Goal: Transaction & Acquisition: Obtain resource

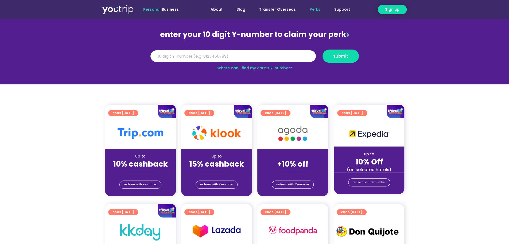
scroll to position [53, 0]
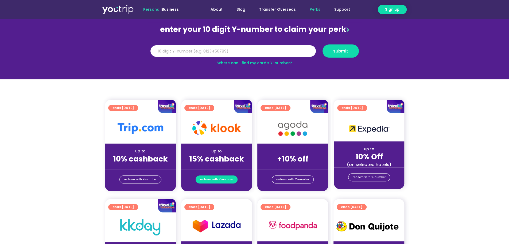
click at [225, 182] on span "redeem with Y-number" at bounding box center [216, 178] width 33 height 7
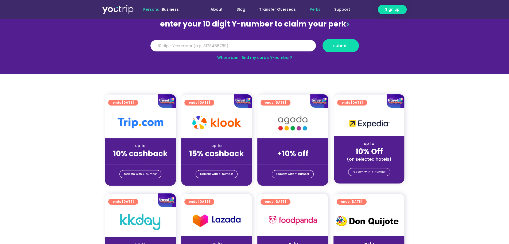
click at [226, 136] on div at bounding box center [216, 122] width 71 height 30
click at [233, 45] on input "Y Number" at bounding box center [234, 46] width 166 height 12
click at [253, 57] on link "Where can I find my card’s Y-number?" at bounding box center [254, 57] width 75 height 5
click at [223, 47] on input "Y Number" at bounding box center [234, 46] width 166 height 12
type input "8165554798"
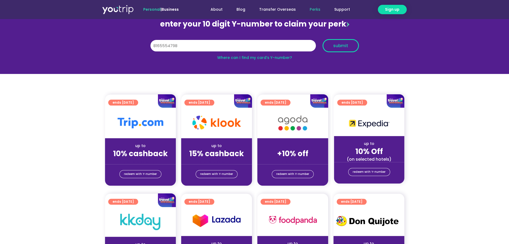
click at [337, 47] on span "submit" at bounding box center [340, 46] width 15 height 4
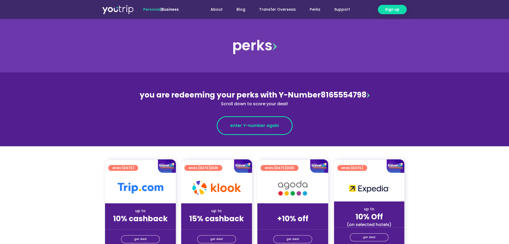
click at [253, 129] on link "enter Y-number again" at bounding box center [255, 125] width 76 height 19
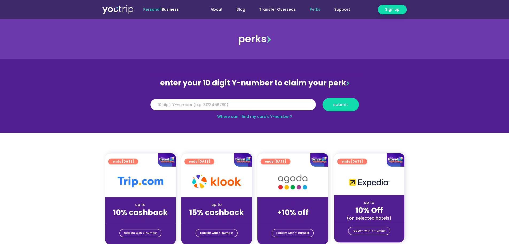
click at [234, 106] on input "Y Number" at bounding box center [234, 105] width 166 height 12
type input "8165554798"
click at [338, 106] on span "submit" at bounding box center [340, 104] width 15 height 4
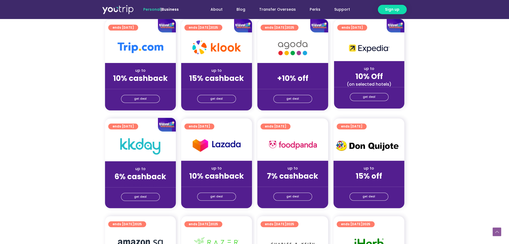
scroll to position [134, 0]
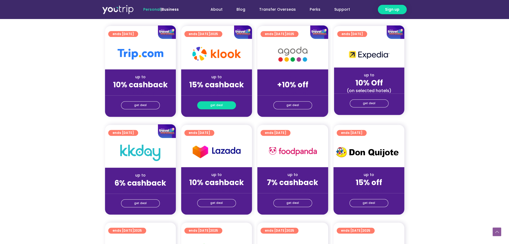
click at [207, 103] on link "get deal" at bounding box center [216, 105] width 39 height 8
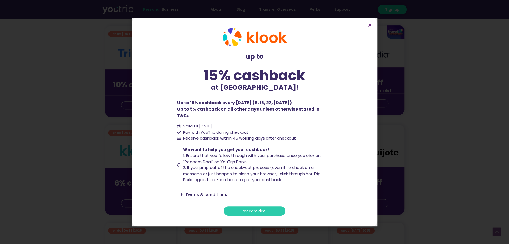
click at [275, 210] on link "redeem deal" at bounding box center [255, 210] width 62 height 9
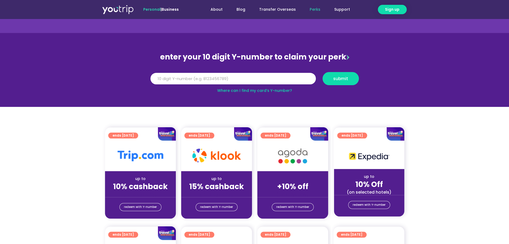
scroll to position [27, 0]
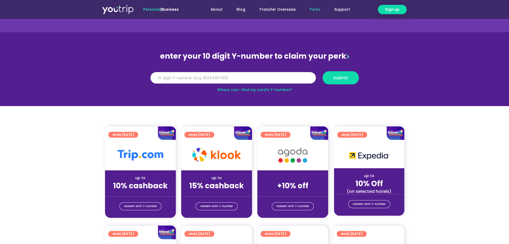
click at [237, 78] on input "Y Number" at bounding box center [234, 78] width 166 height 12
type input "8165554798"
click at [339, 78] on span "submit" at bounding box center [340, 78] width 15 height 4
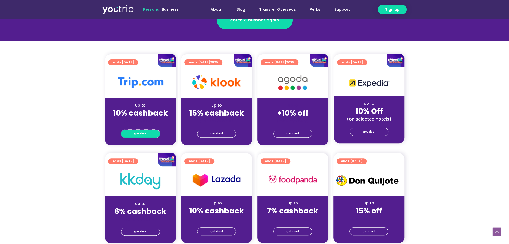
scroll to position [134, 0]
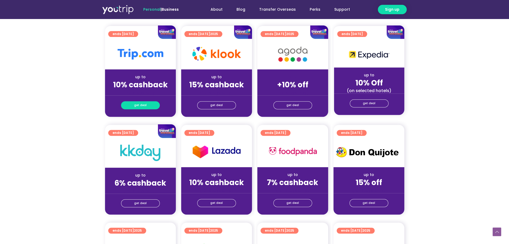
click at [142, 108] on span "get deal" at bounding box center [140, 104] width 13 height 7
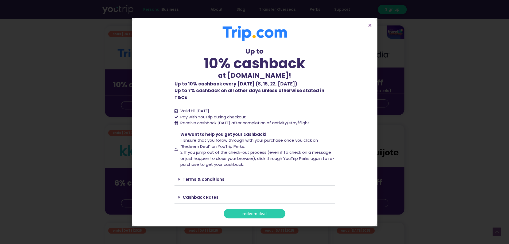
click at [254, 212] on span "redeem deal" at bounding box center [255, 213] width 24 height 4
